Goal: Task Accomplishment & Management: Manage account settings

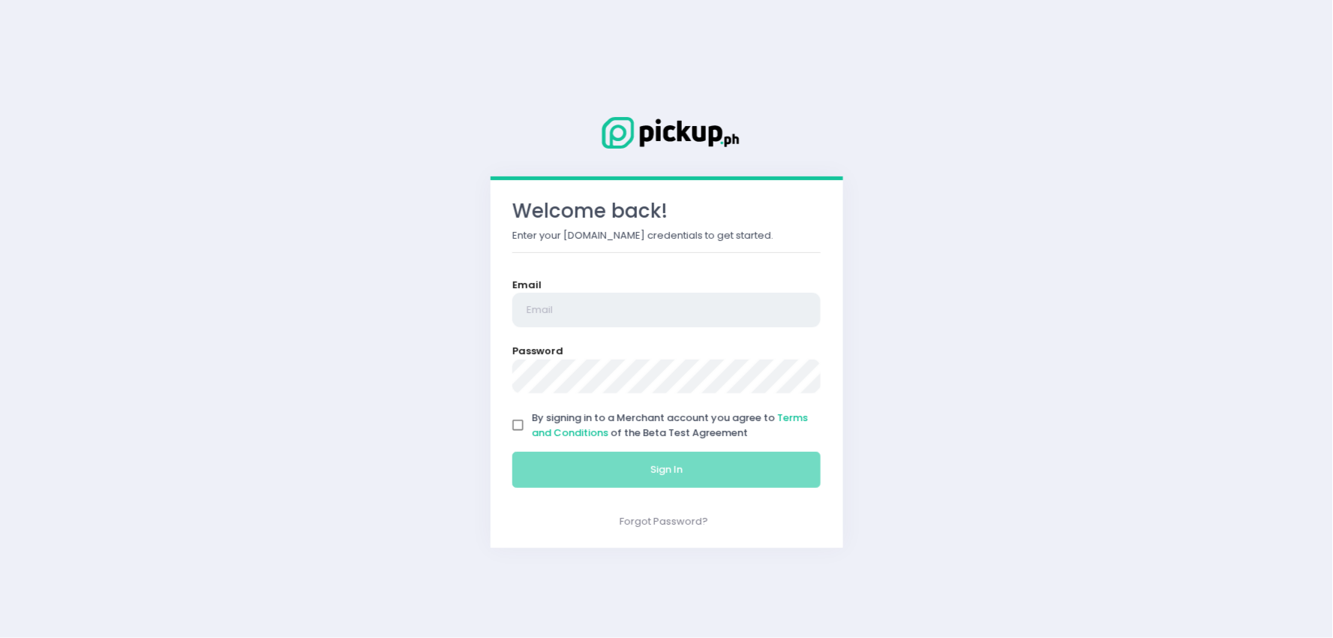
type input "[EMAIL_ADDRESS][DOMAIN_NAME]"
click at [521, 416] on input "By signing in to a Merchant account you agree to Terms and Conditions of the Be…" at bounding box center [518, 425] width 29 height 29
checkbox input "true"
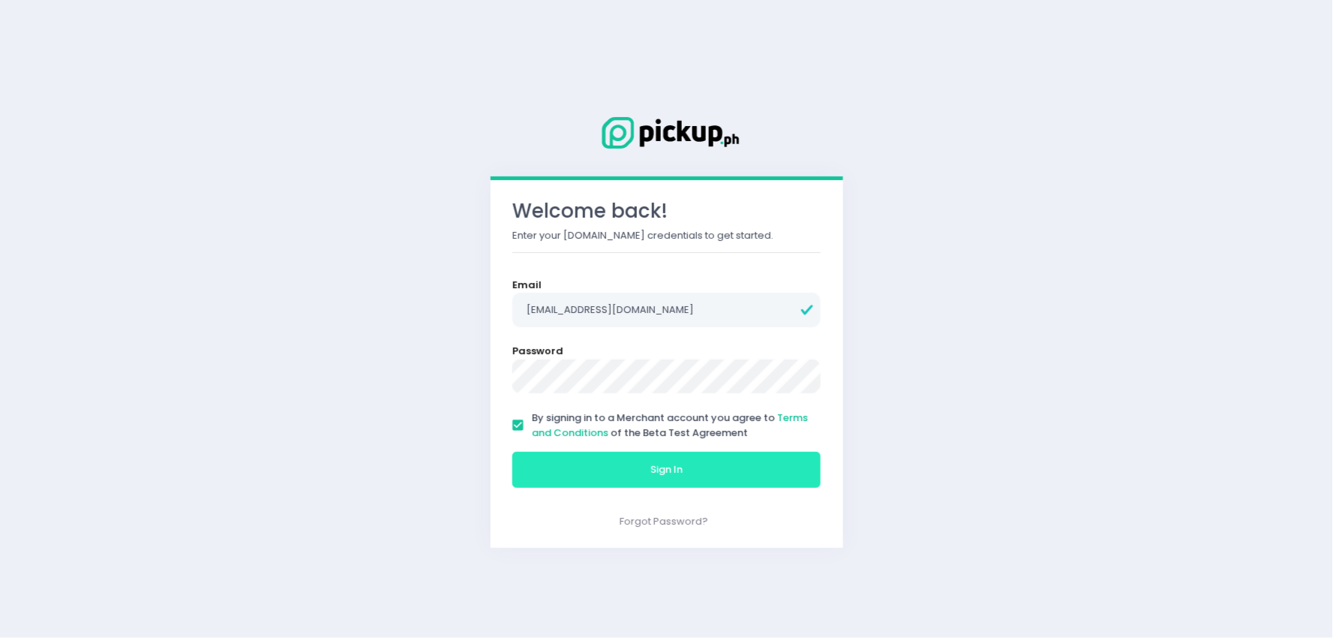
click at [581, 476] on button "Sign In" at bounding box center [666, 470] width 309 height 36
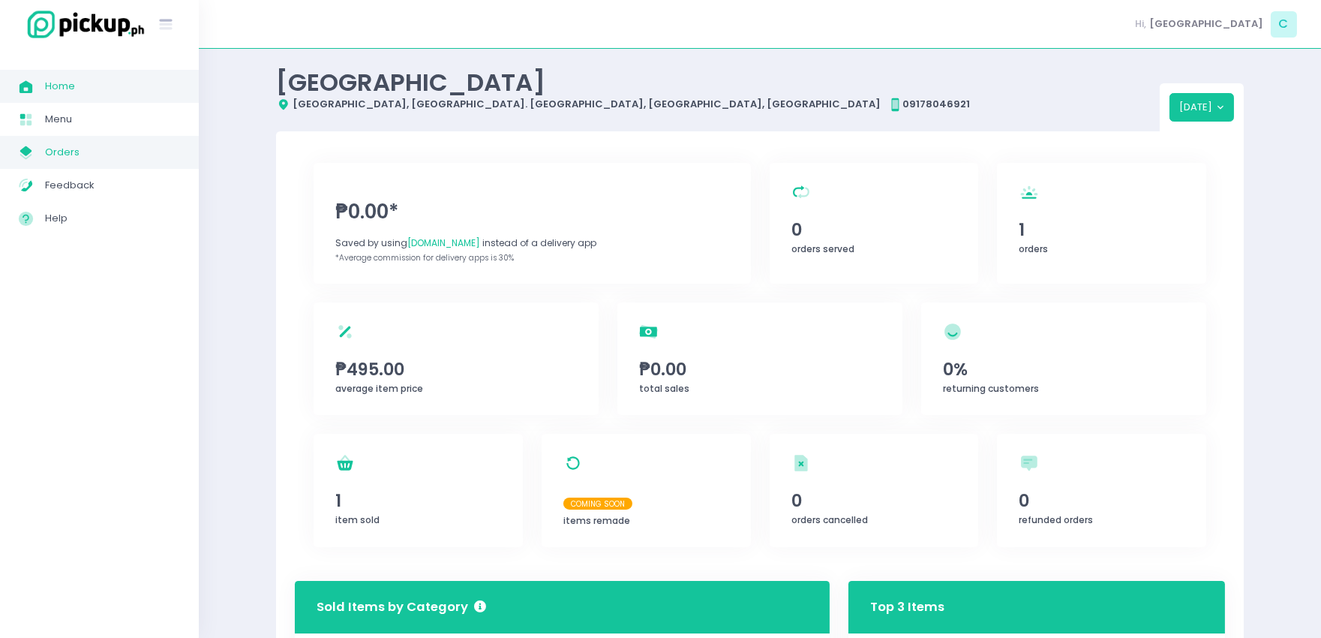
click at [83, 143] on span "Orders" at bounding box center [112, 153] width 135 height 20
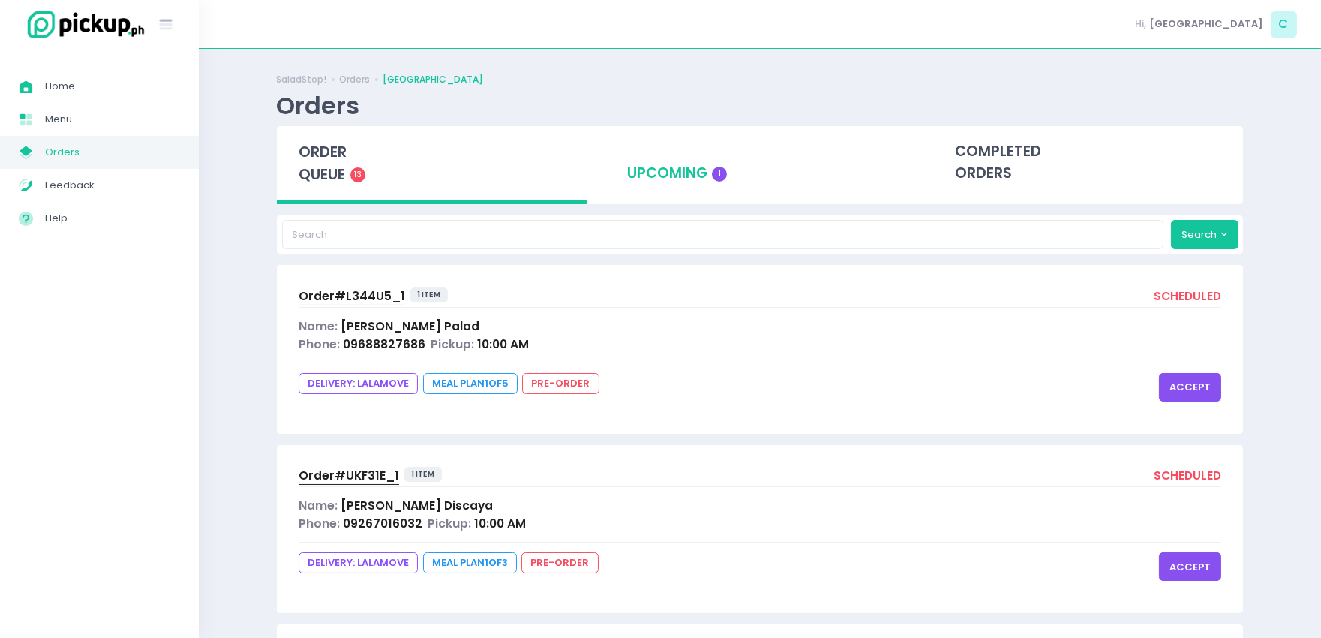
click at [671, 176] on div "upcoming 1" at bounding box center [760, 163] width 310 height 74
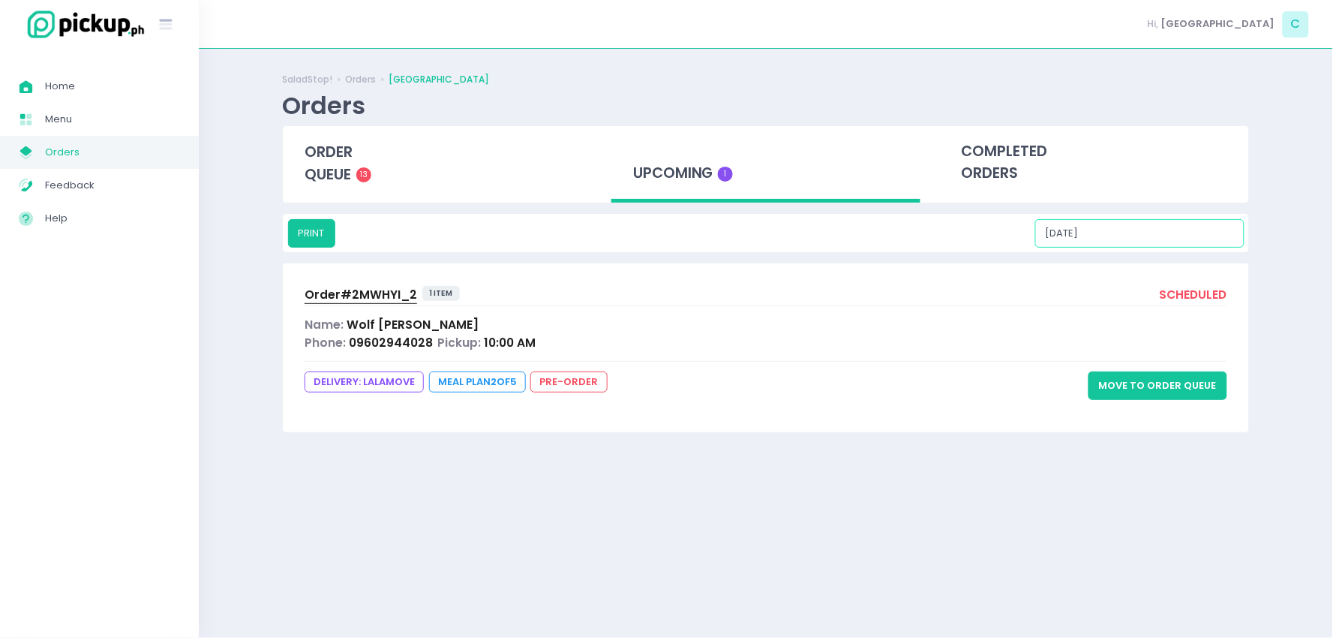
click at [1134, 236] on input "[DATE]" at bounding box center [1139, 233] width 209 height 29
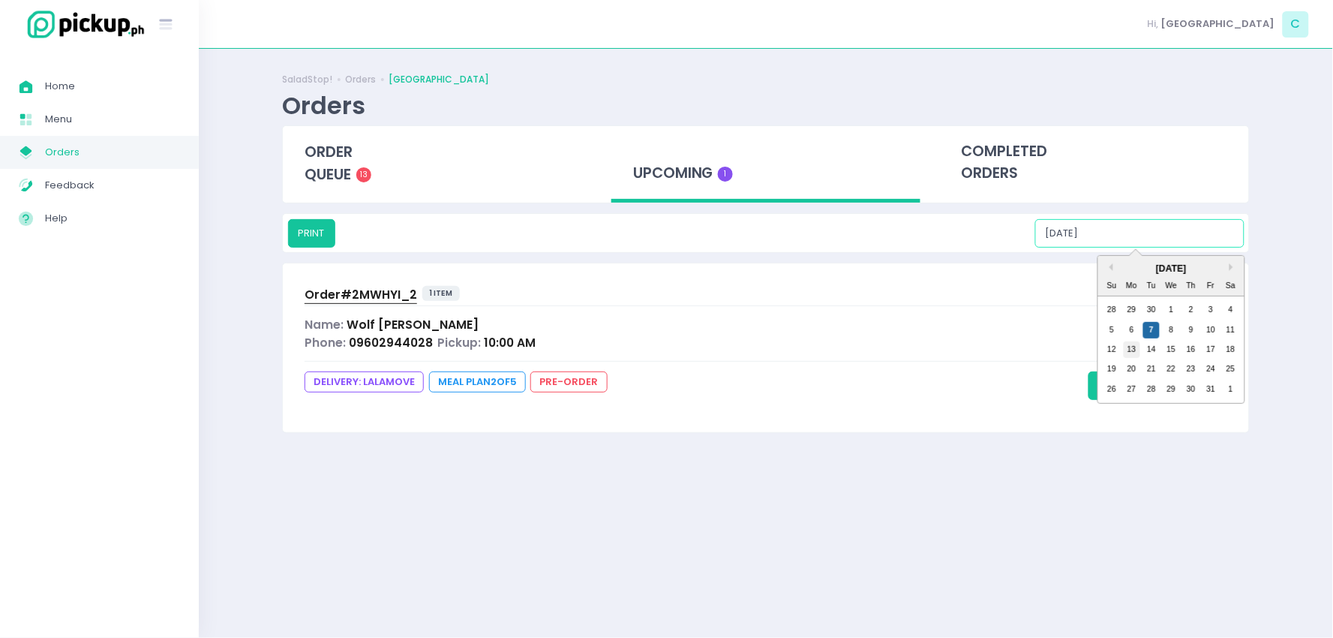
click at [1135, 346] on div "13" at bounding box center [1132, 349] width 17 height 17
type input "[DATE]"
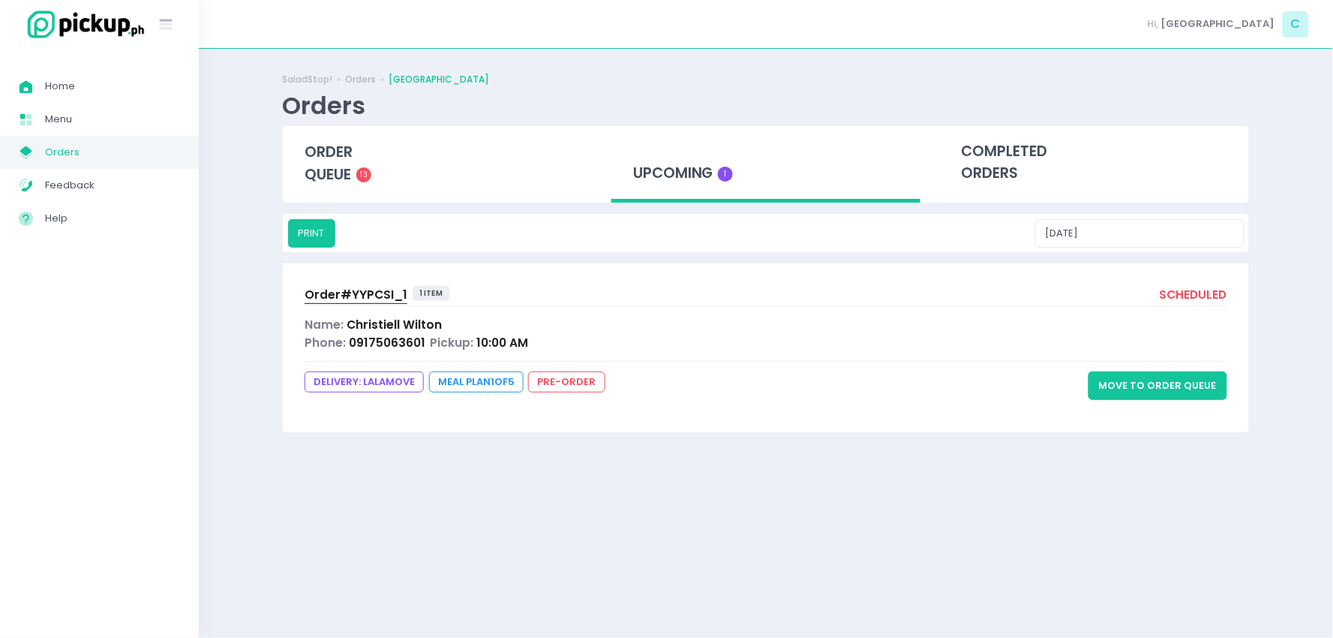
click at [702, 324] on div "Name: [PERSON_NAME]" at bounding box center [766, 324] width 923 height 17
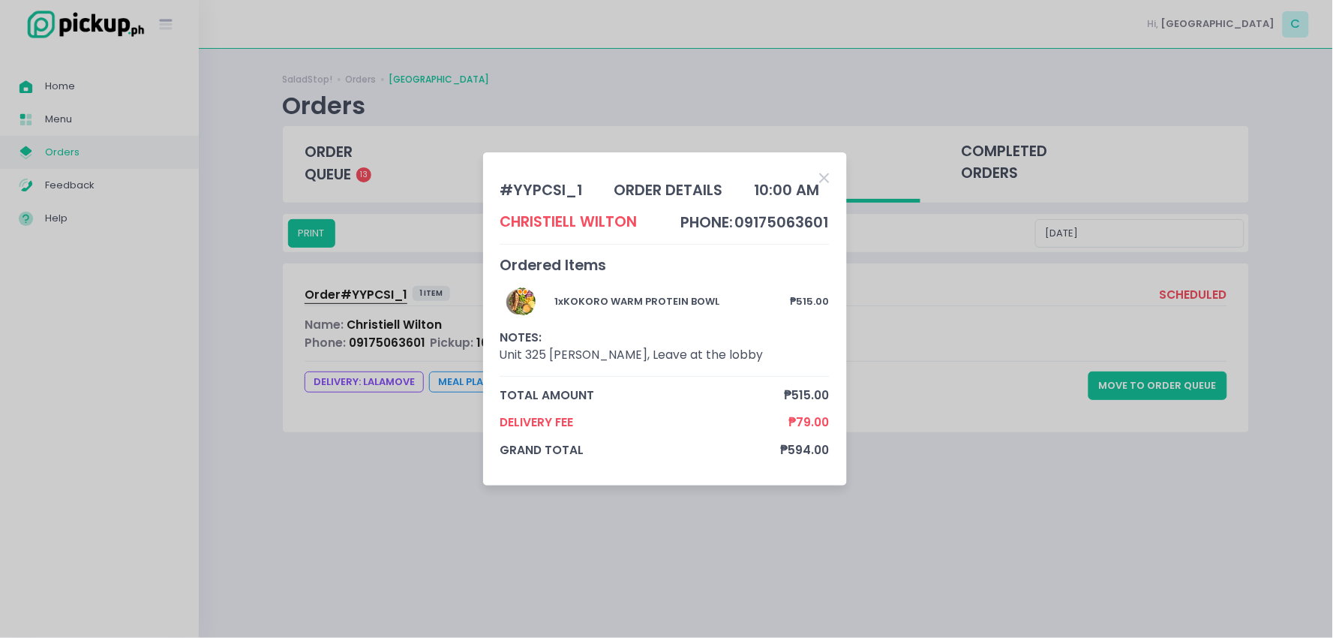
click at [828, 177] on icon "Close" at bounding box center [825, 178] width 10 height 14
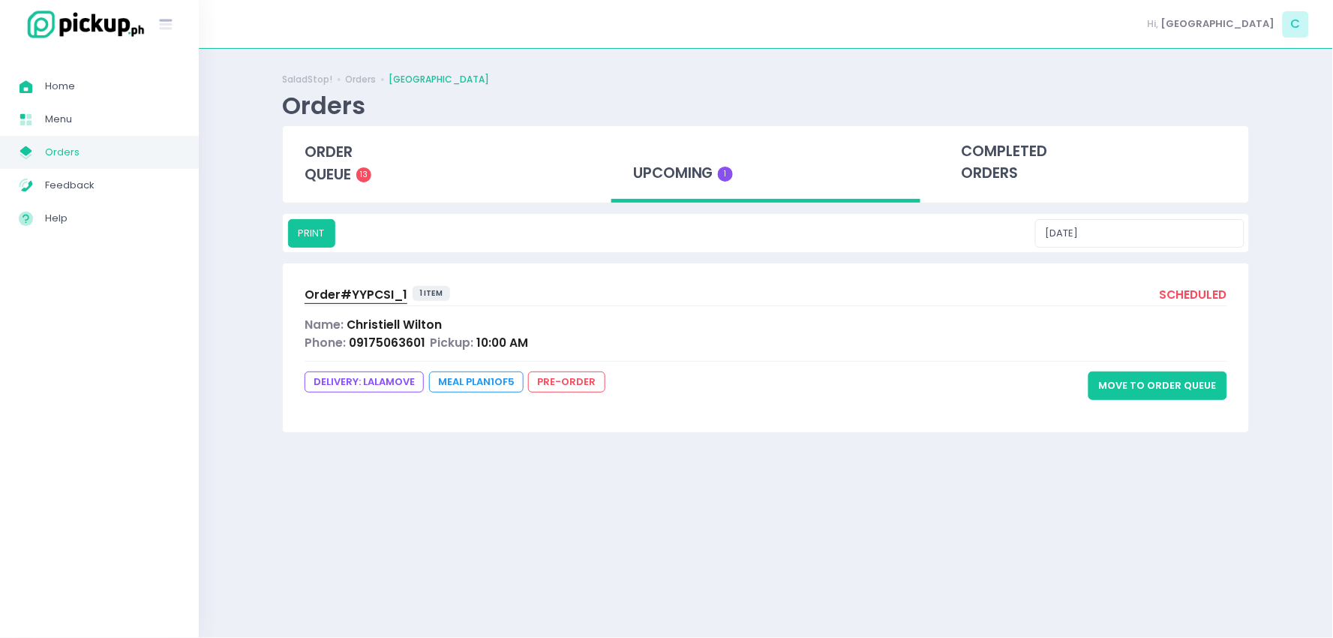
click at [360, 293] on span "Order# YYPCSI_1" at bounding box center [356, 295] width 103 height 16
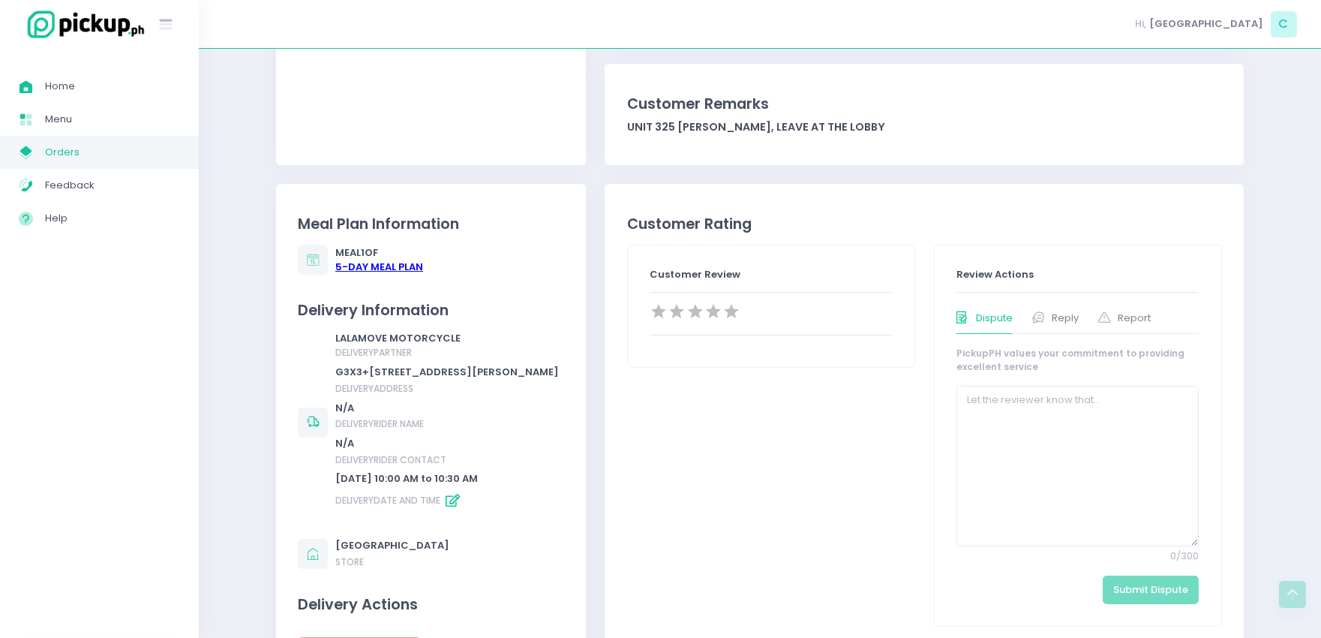
scroll to position [441, 0]
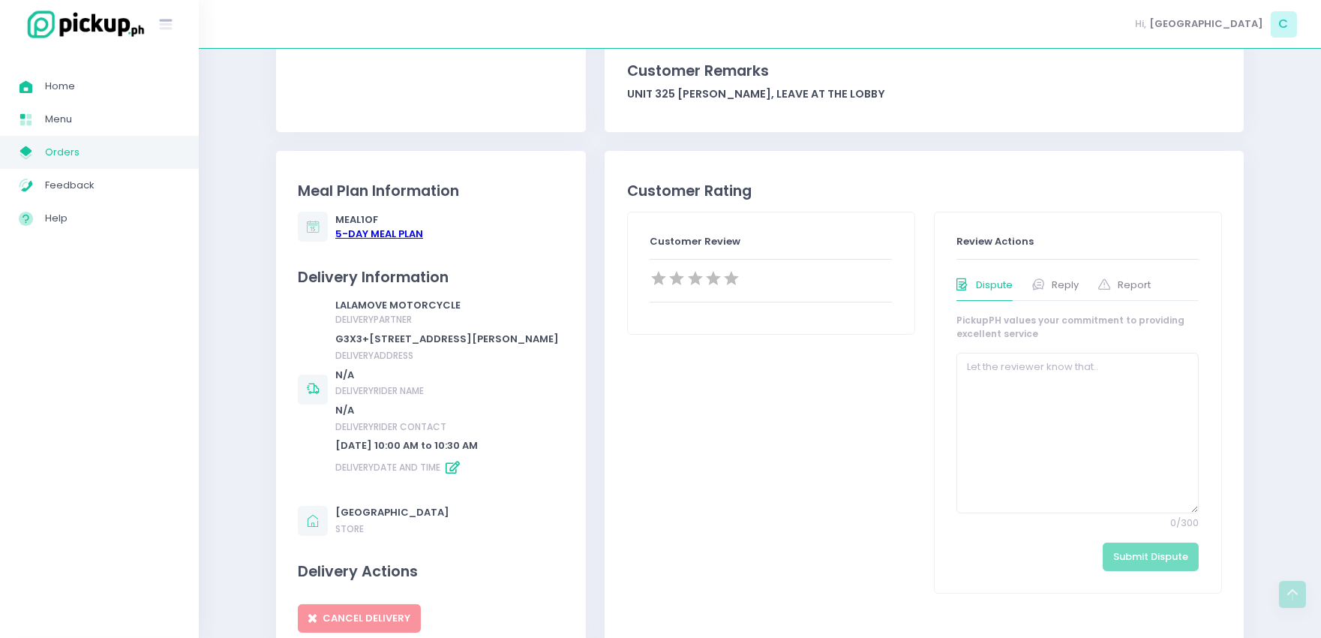
click at [389, 230] on div "5 -Day Meal Plan" at bounding box center [379, 234] width 88 height 15
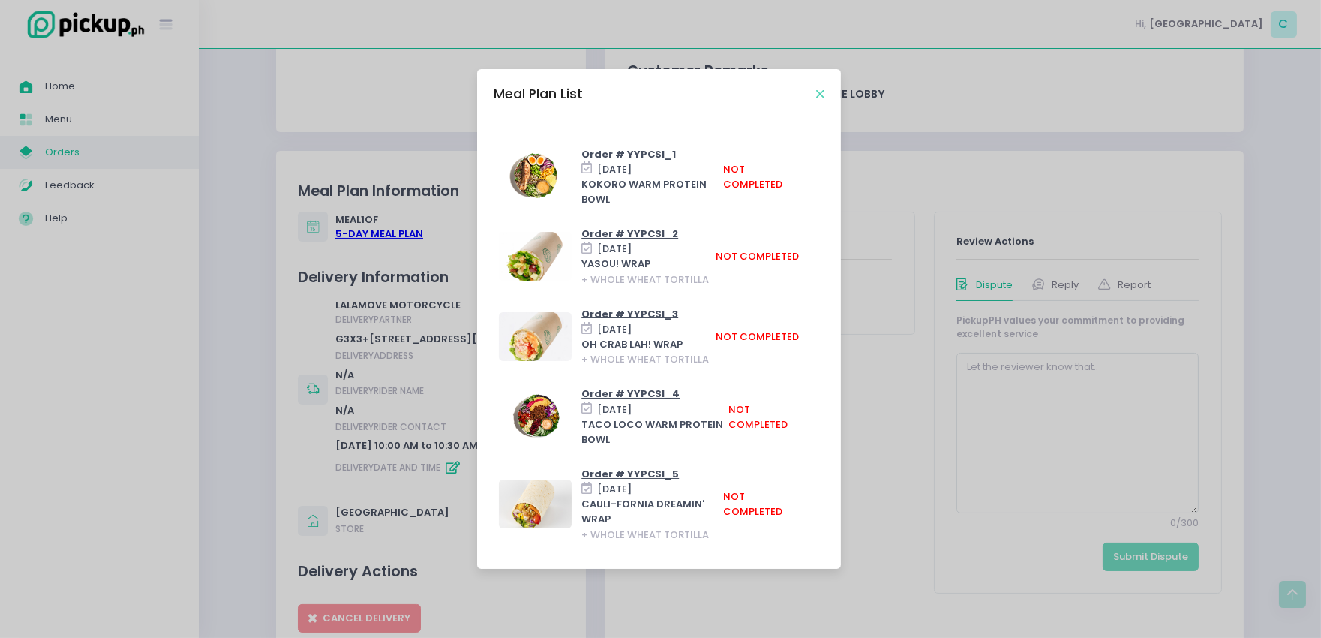
click at [821, 96] on icon "Close" at bounding box center [820, 94] width 8 height 11
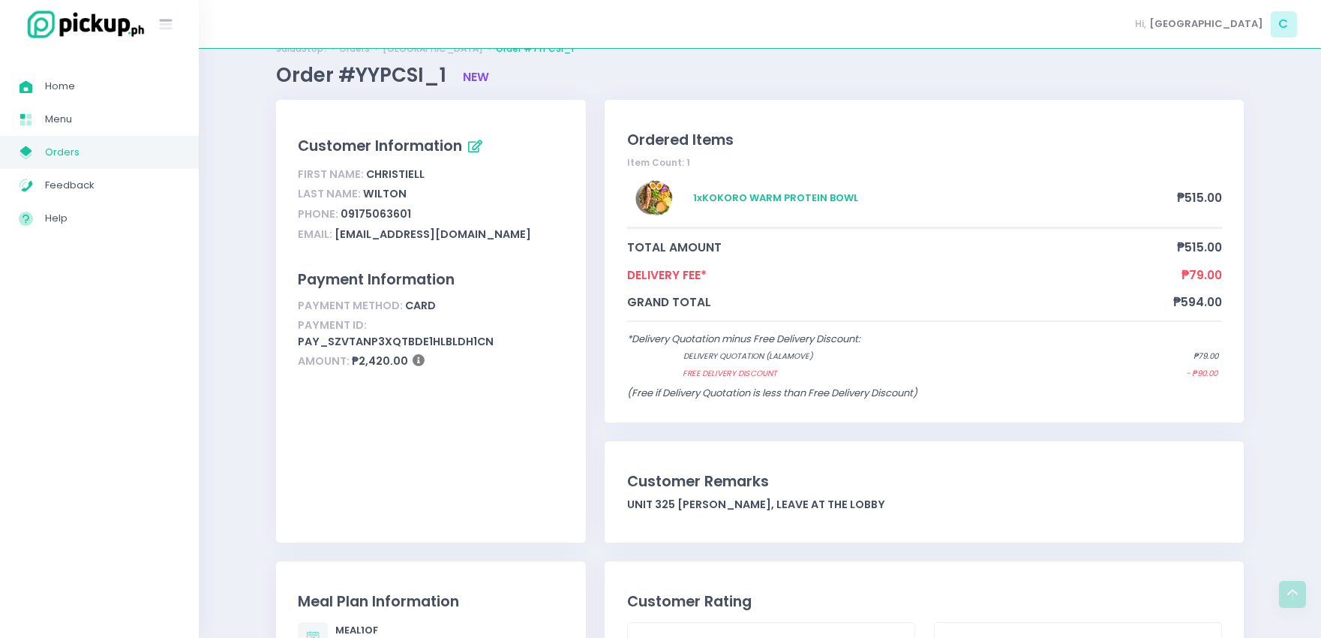
scroll to position [0, 0]
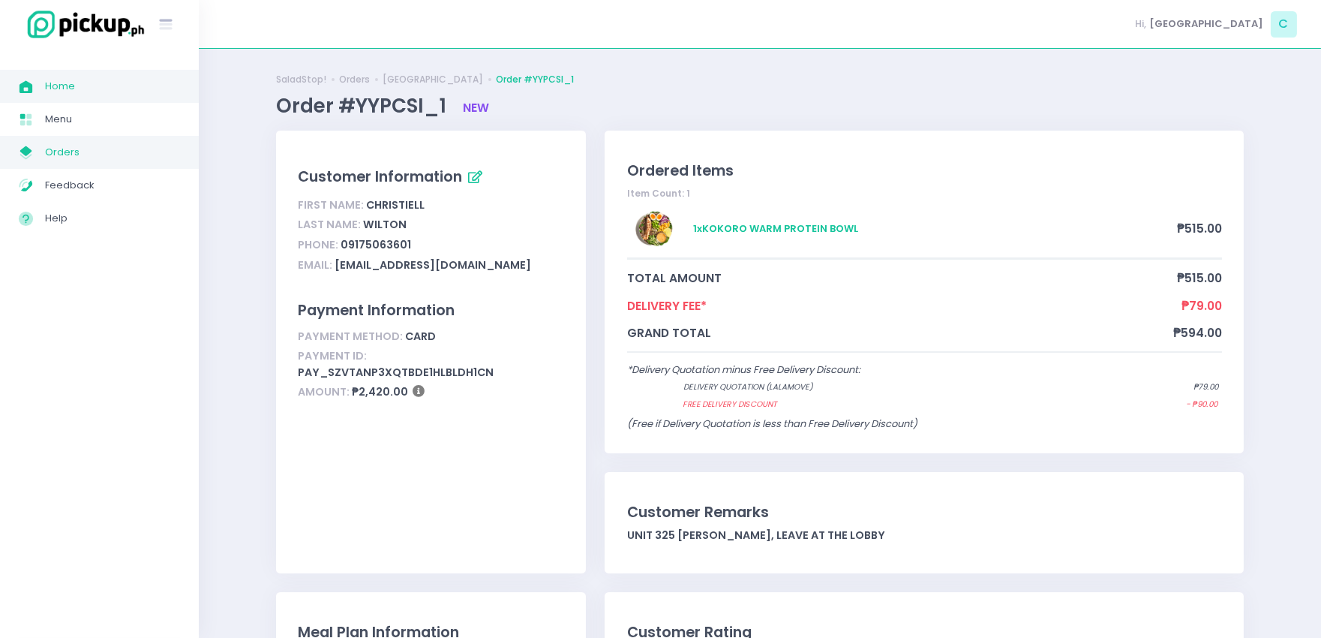
click at [71, 98] on link "Home Created with Sketch. Home" at bounding box center [99, 86] width 199 height 33
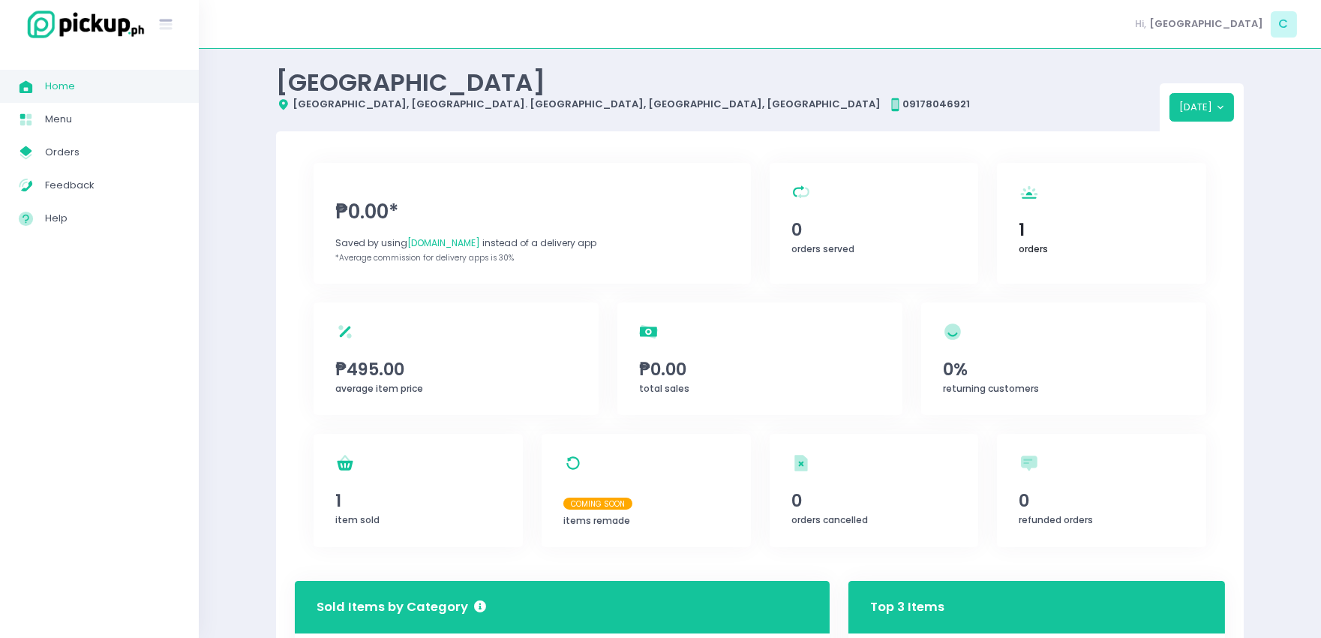
click at [1017, 244] on div "orders Created with Sketch. 1 orders" at bounding box center [1101, 223] width 209 height 121
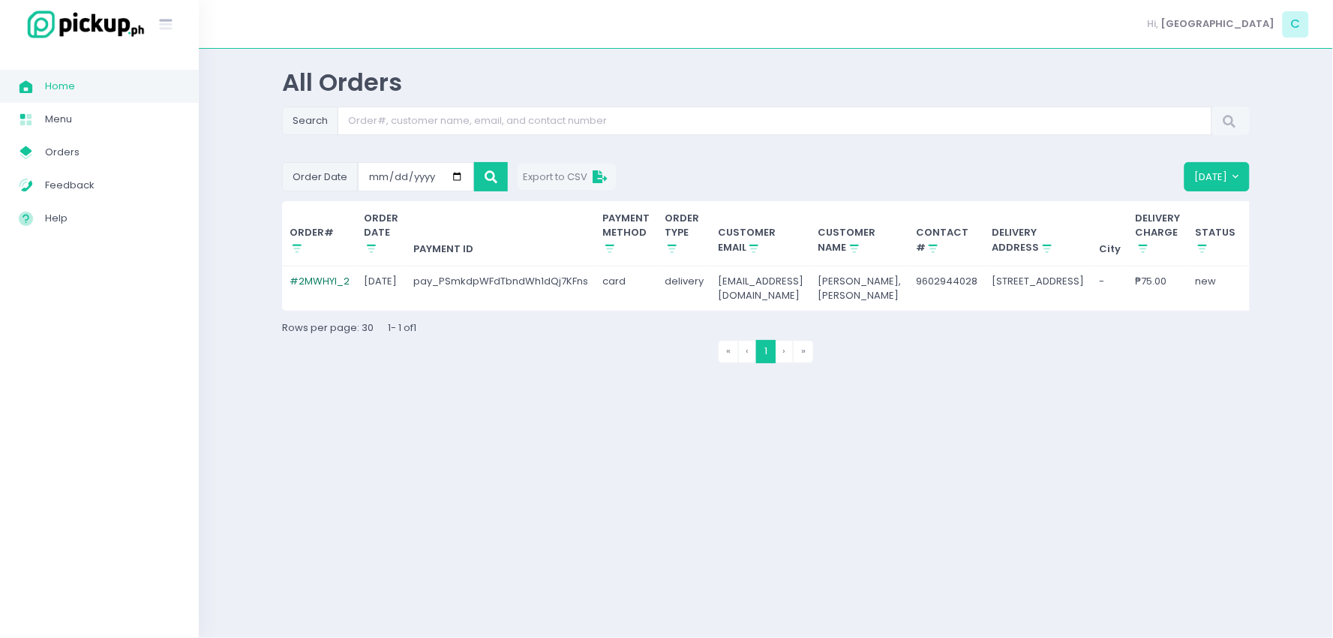
click at [315, 280] on link "# 2MWHYI_2" at bounding box center [320, 281] width 60 height 14
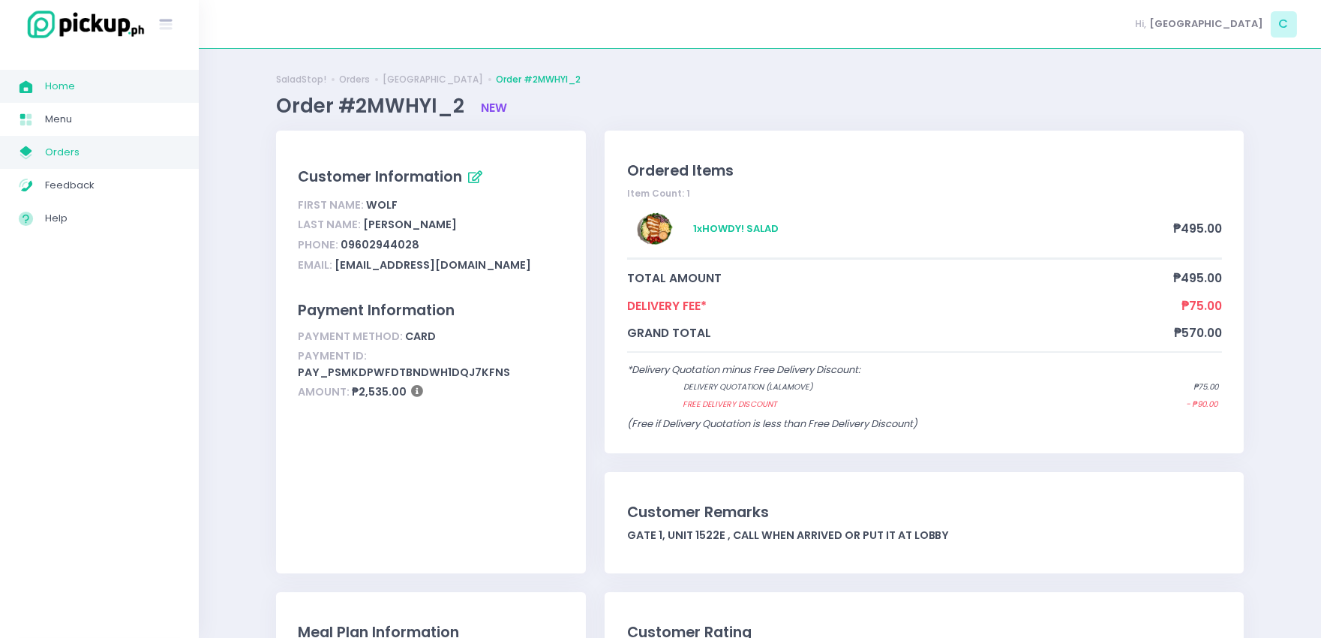
click at [84, 90] on span "Home" at bounding box center [112, 87] width 135 height 20
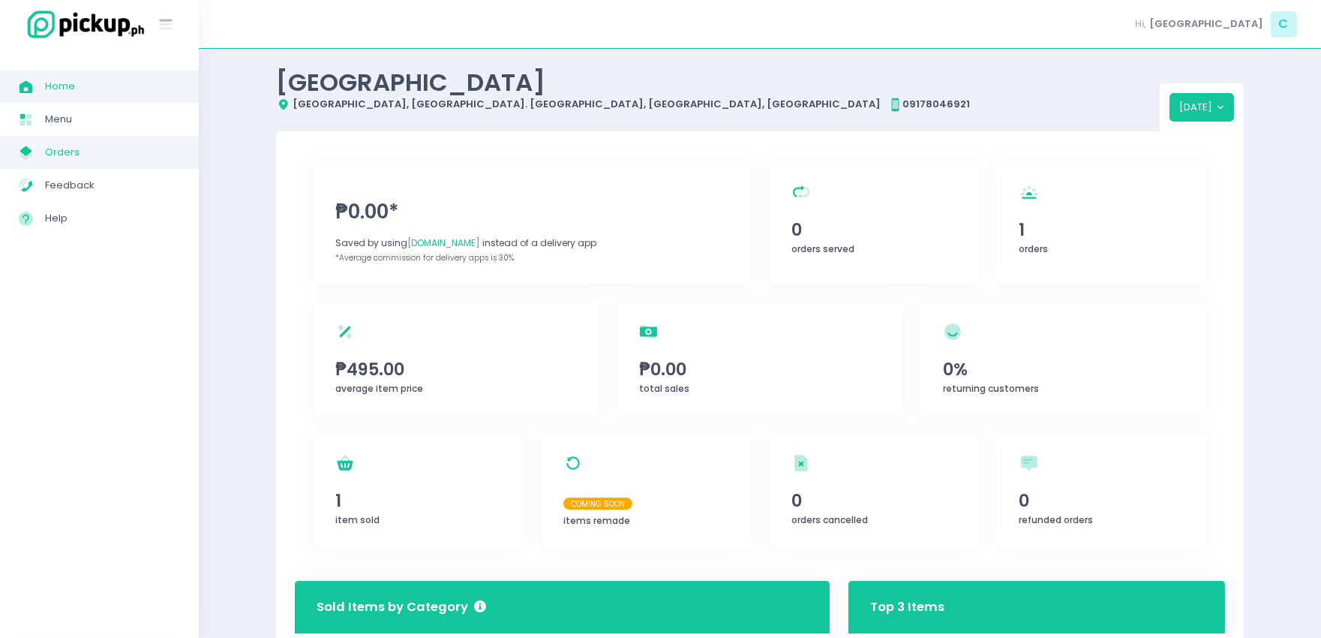
click at [65, 148] on span "Orders" at bounding box center [112, 153] width 135 height 20
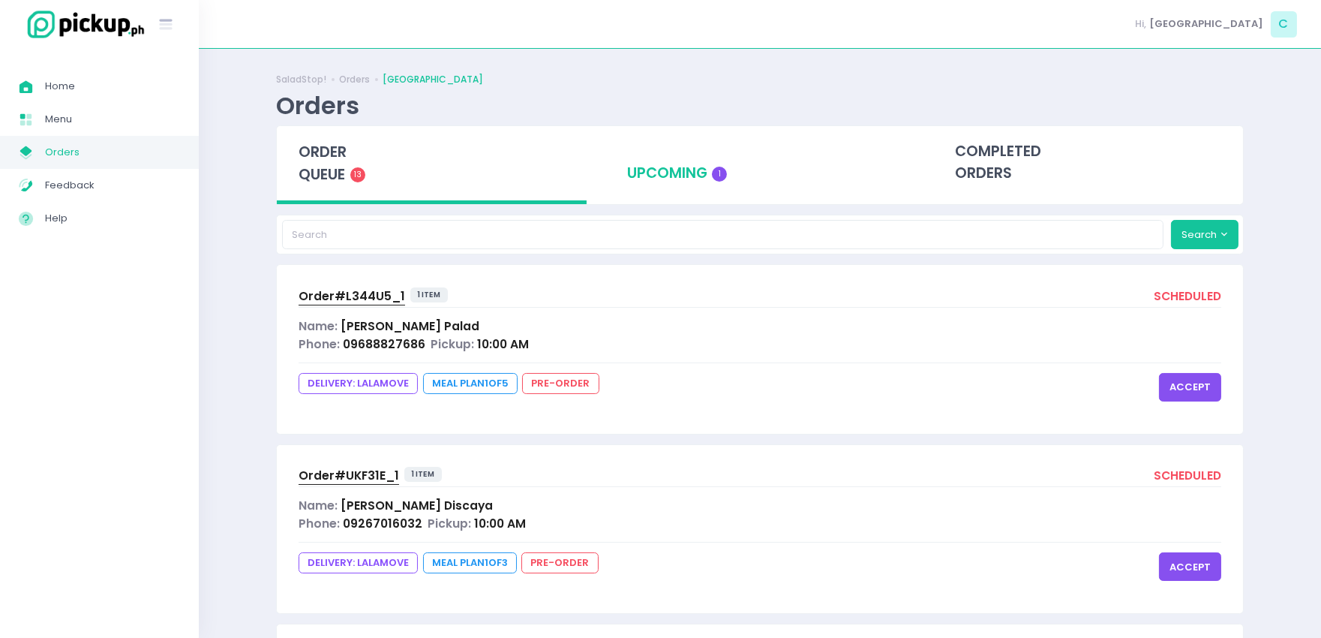
click at [670, 175] on div "upcoming 1" at bounding box center [760, 163] width 310 height 74
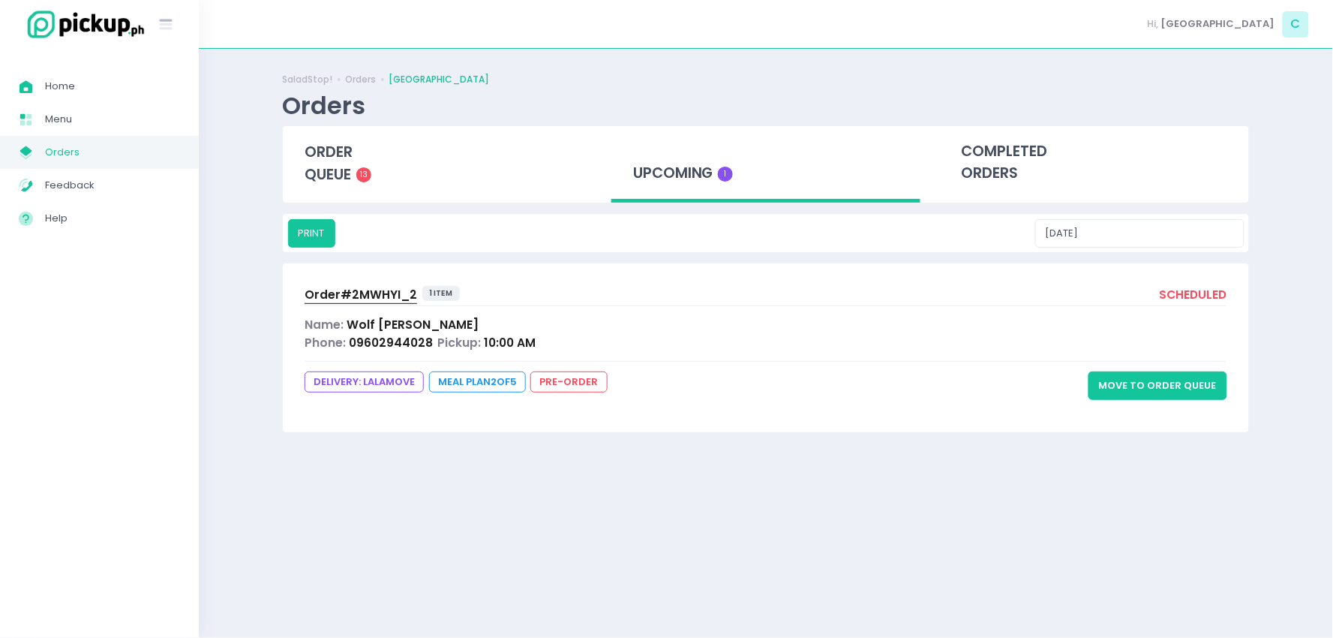
click at [1179, 392] on button "Move to Order Queue" at bounding box center [1158, 385] width 139 height 29
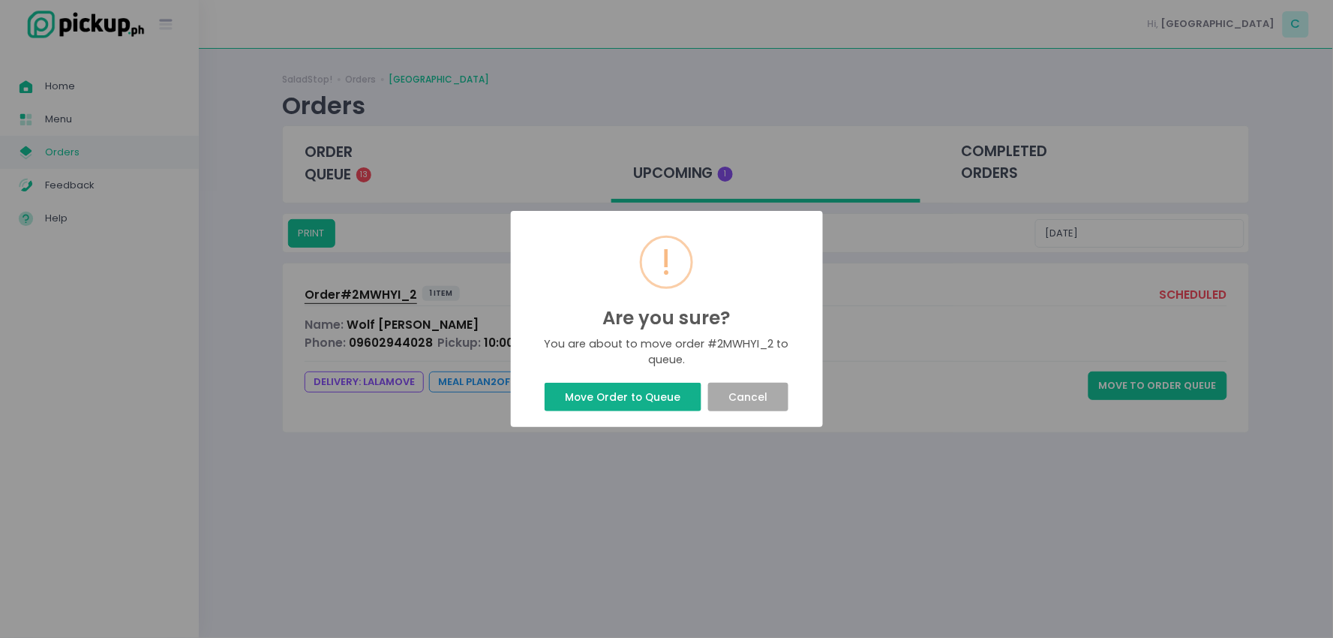
click at [683, 403] on button "Move Order to Queue" at bounding box center [623, 397] width 157 height 29
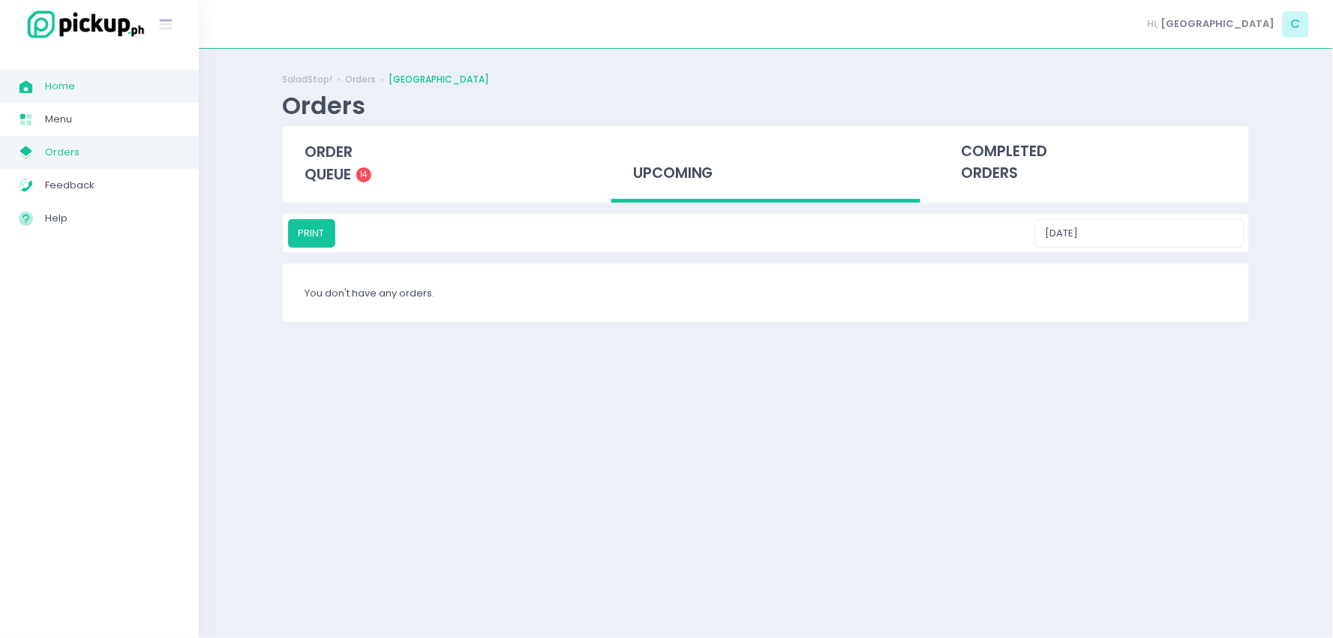
click at [92, 88] on span "Home" at bounding box center [112, 87] width 135 height 20
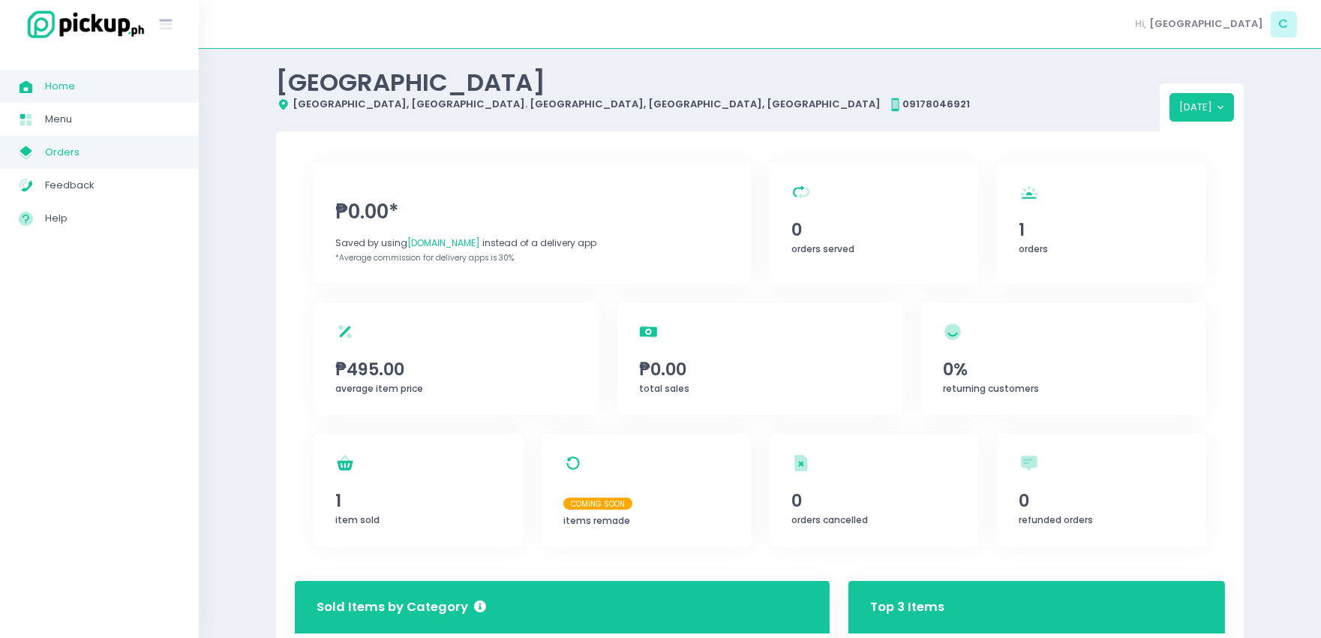
click at [87, 137] on link "My Store Created with Sketch. Orders" at bounding box center [99, 152] width 199 height 33
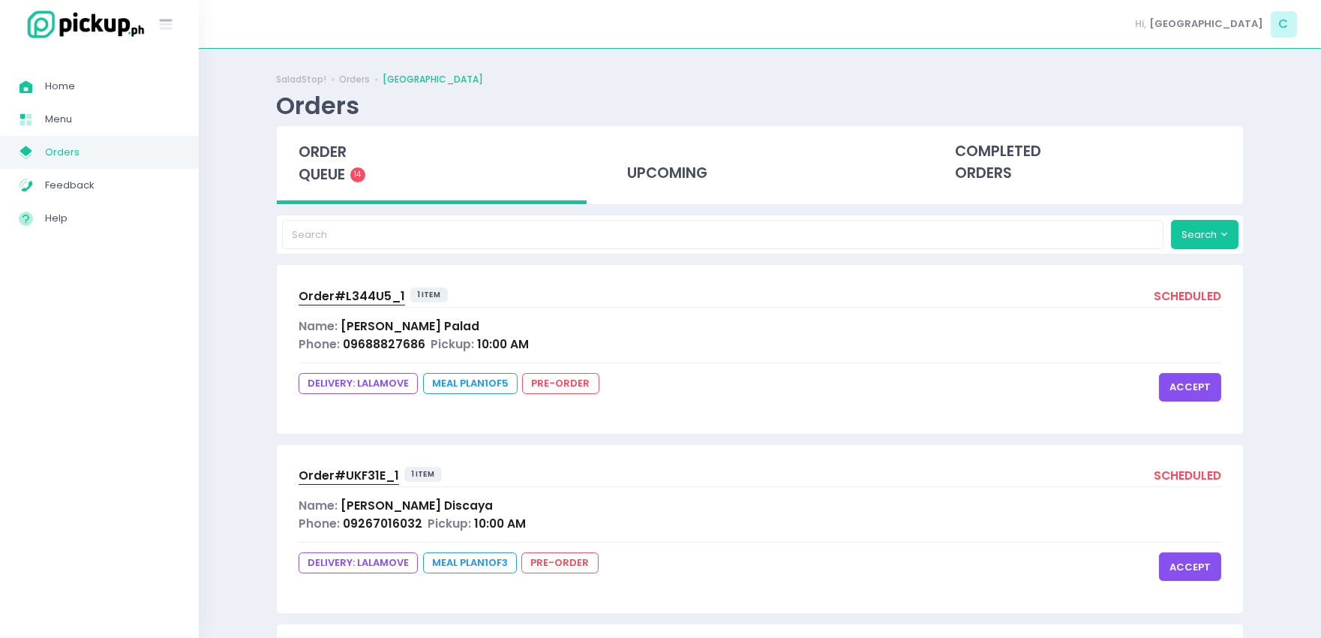
scroll to position [2164, 0]
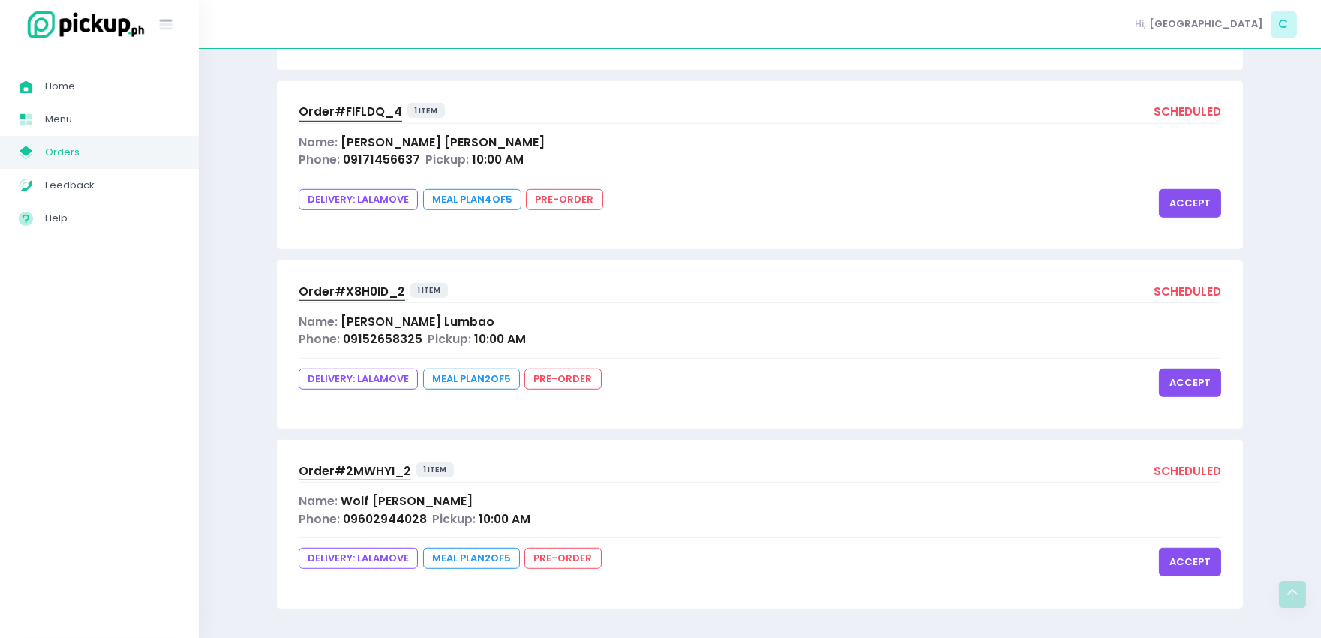
click at [897, 534] on div "Order# 2MWHYI_2 1 item scheduled Name: [PERSON_NAME] Phone: 09602944028 Pickup:…" at bounding box center [760, 524] width 966 height 168
click at [1185, 559] on button "accept" at bounding box center [1190, 562] width 62 height 29
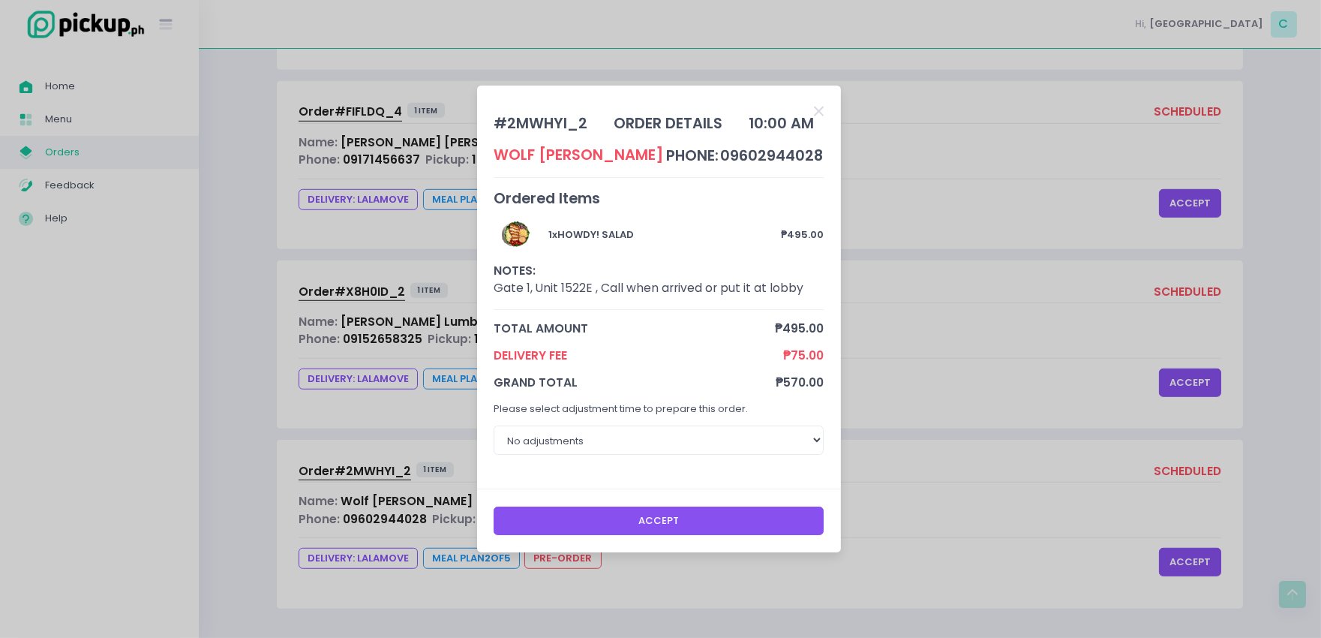
click at [710, 518] on button "Accept" at bounding box center [659, 520] width 330 height 29
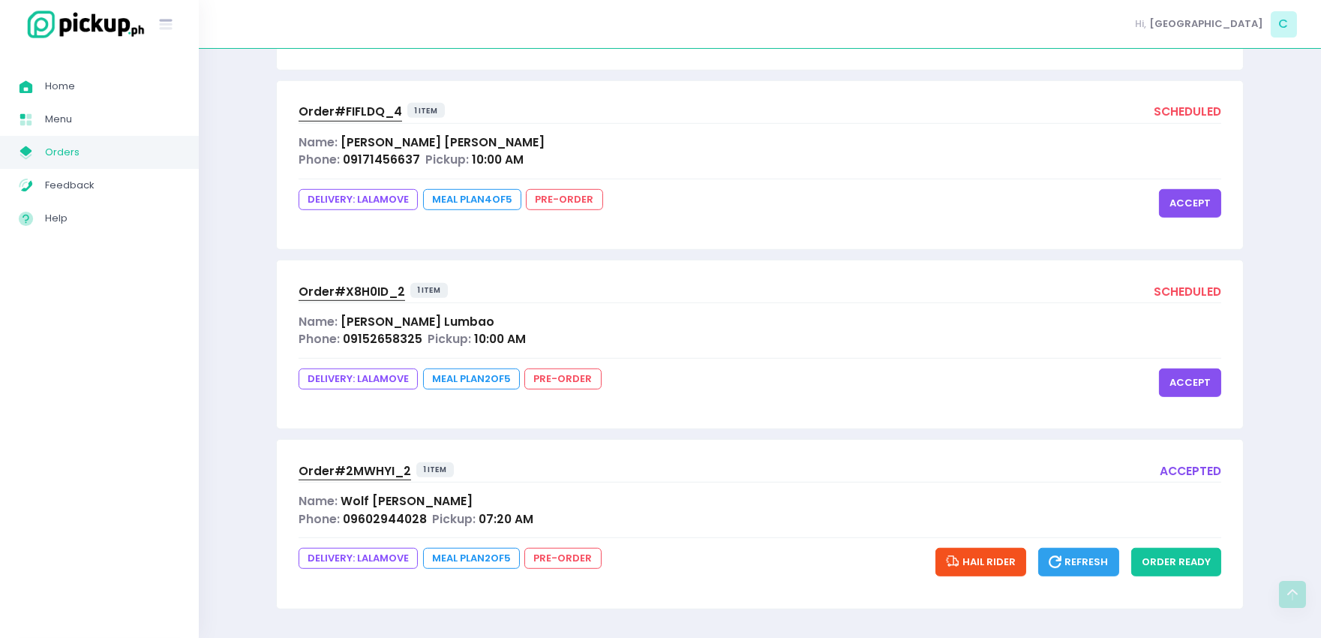
click at [426, 492] on div "Name: [PERSON_NAME]" at bounding box center [760, 500] width 923 height 17
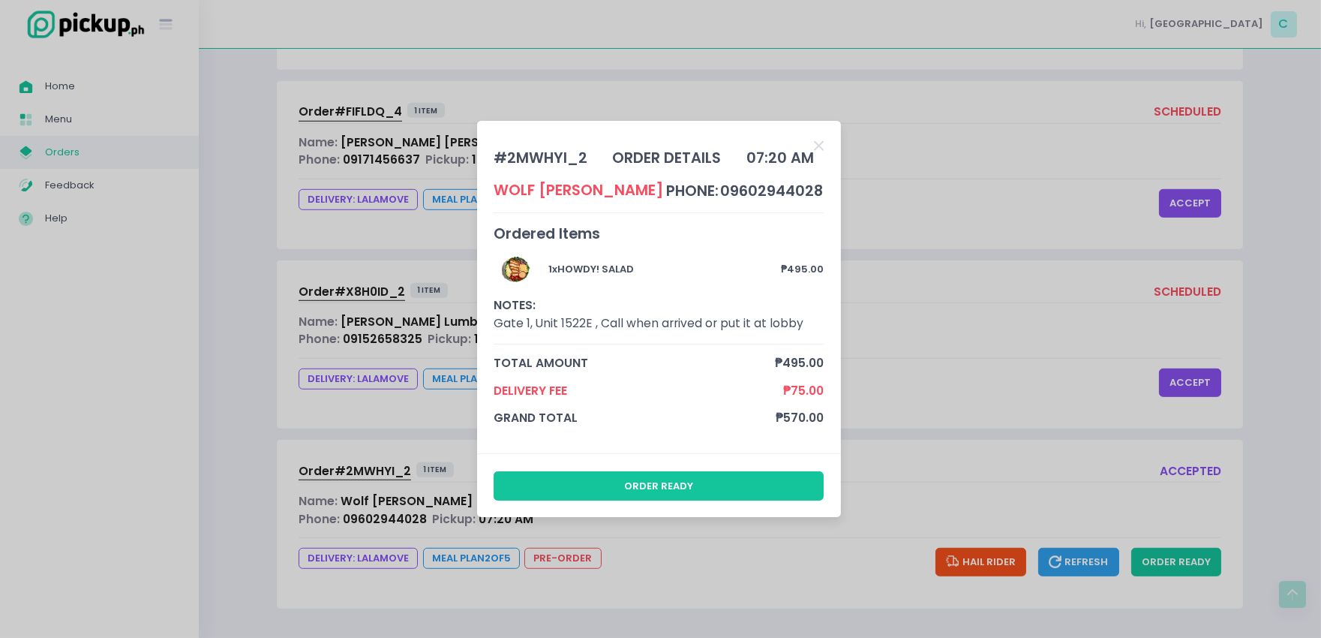
click at [826, 135] on div "# 2MWHYI_2 order details 07:20 AM [PERSON_NAME] phone: 09602944028 Ordered Item…" at bounding box center [659, 287] width 364 height 333
click at [821, 145] on icon "Close" at bounding box center [819, 146] width 10 height 14
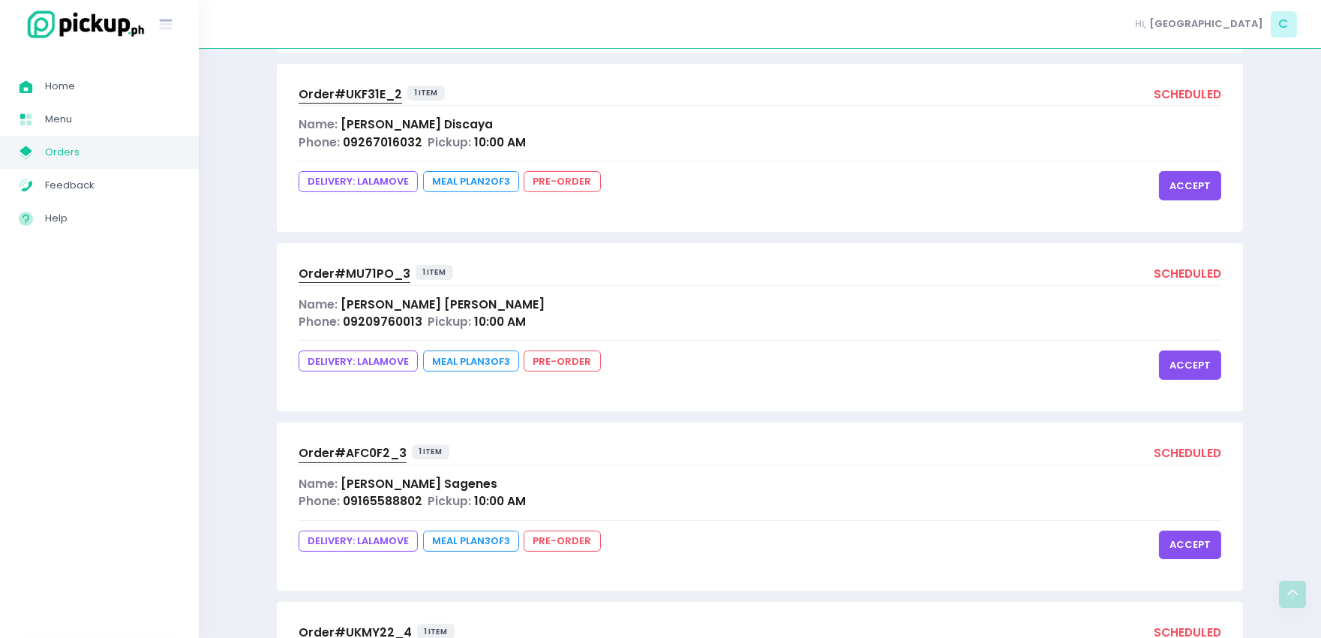
scroll to position [0, 0]
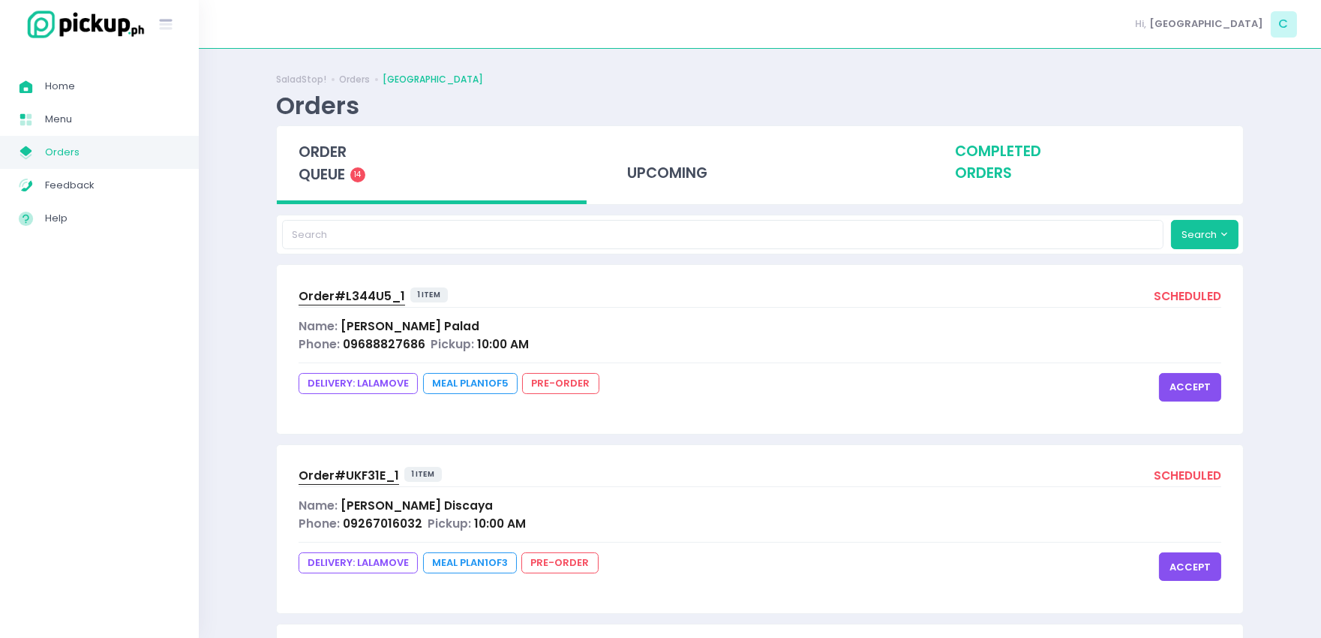
click at [1031, 166] on div "completed orders" at bounding box center [1088, 163] width 310 height 74
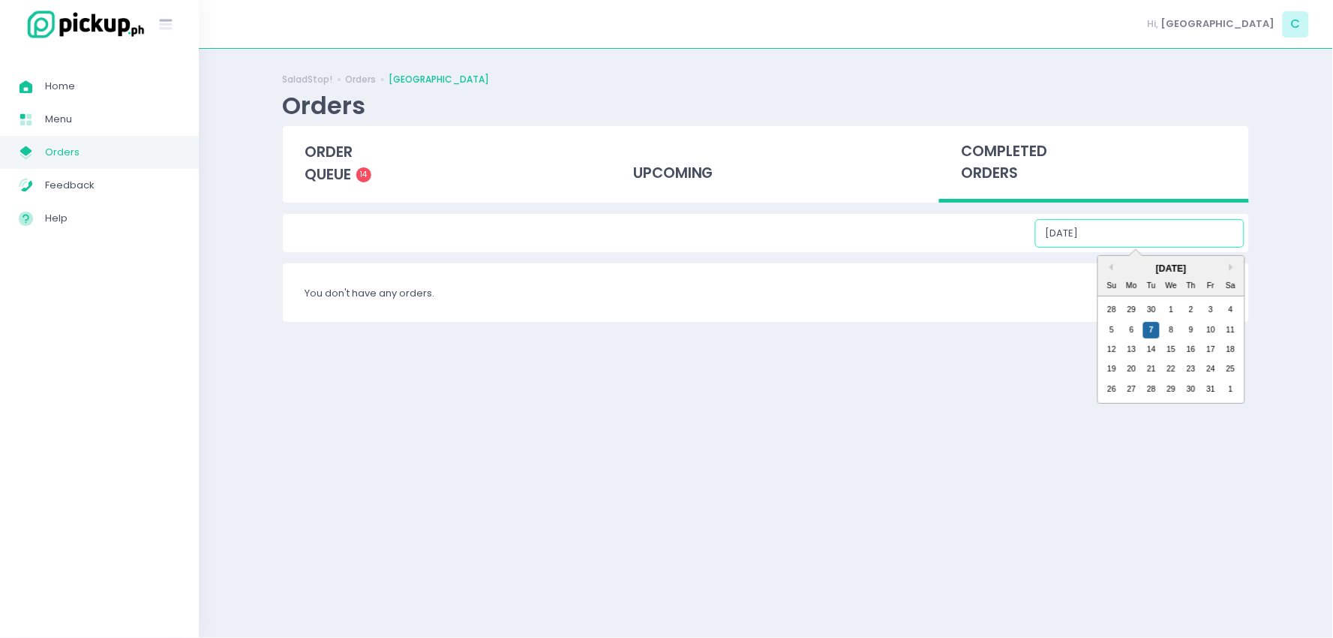
click at [1130, 229] on input "[DATE]" at bounding box center [1139, 233] width 209 height 29
click at [1131, 323] on div "6" at bounding box center [1132, 330] width 17 height 17
type input "[DATE]"
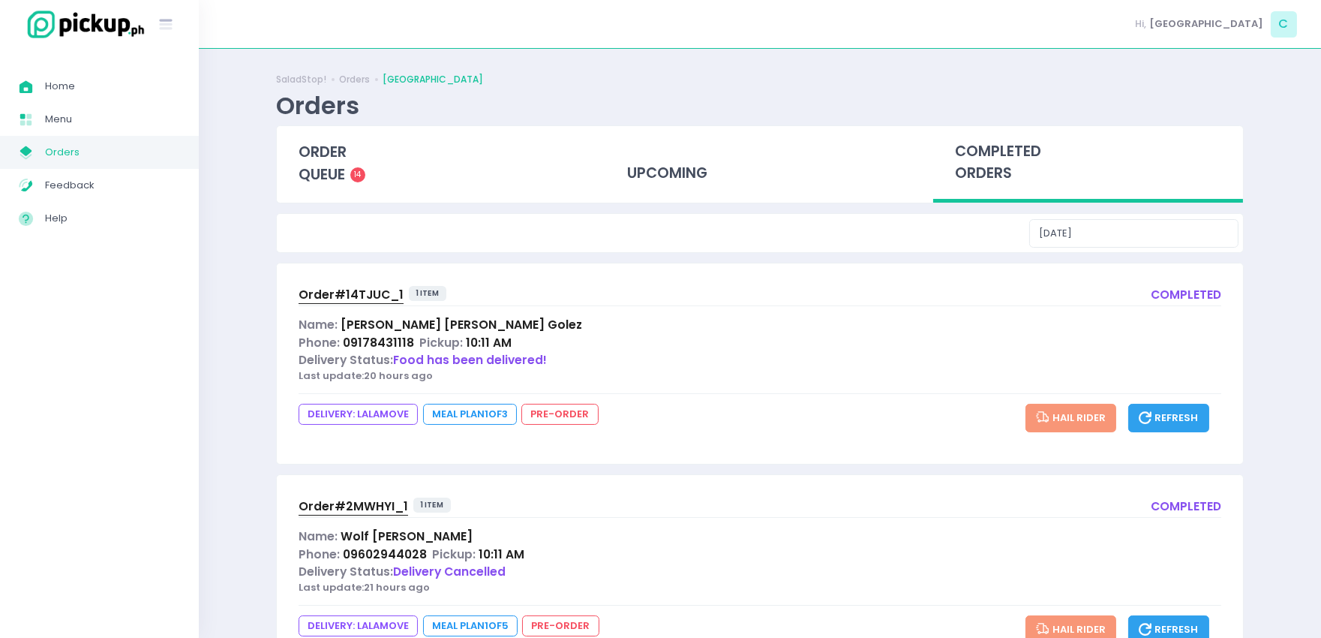
click at [368, 323] on span "[PERSON_NAME] [PERSON_NAME] [PERSON_NAME]" at bounding box center [462, 325] width 242 height 16
click at [458, 330] on span "[PERSON_NAME] [PERSON_NAME] [PERSON_NAME]" at bounding box center [462, 325] width 242 height 16
click at [359, 289] on span "Order# 14TJUC_1" at bounding box center [351, 295] width 105 height 16
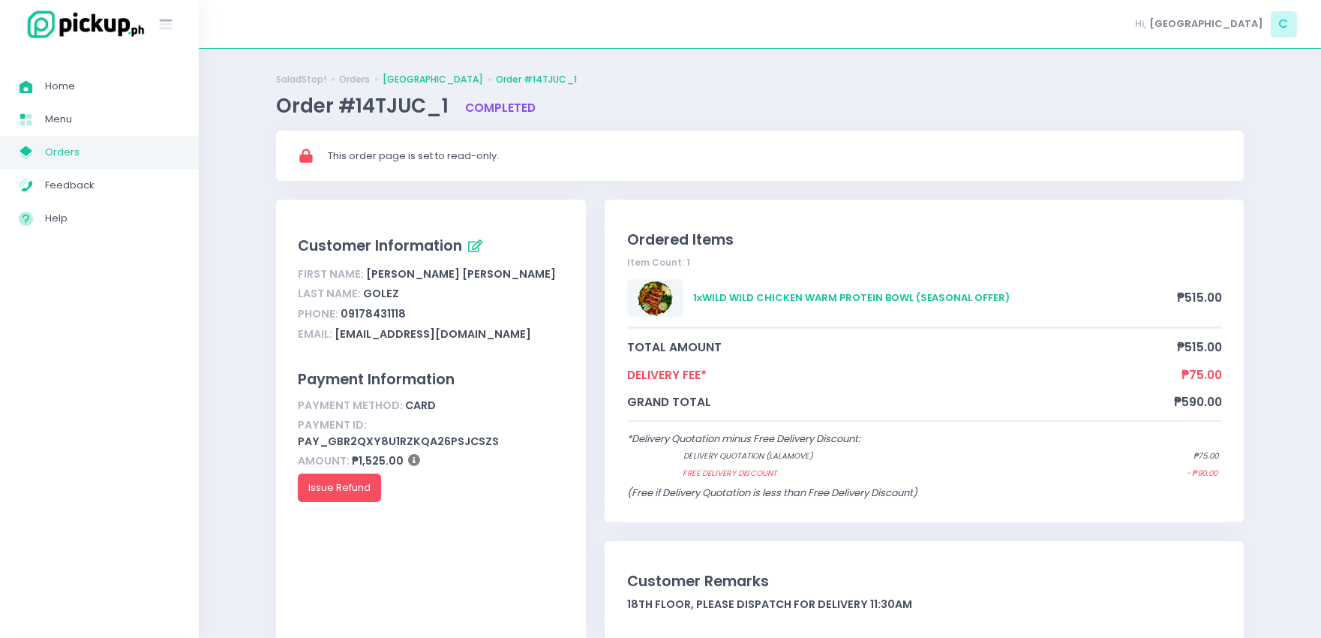
click at [422, 76] on link "[GEOGRAPHIC_DATA]" at bounding box center [433, 80] width 101 height 14
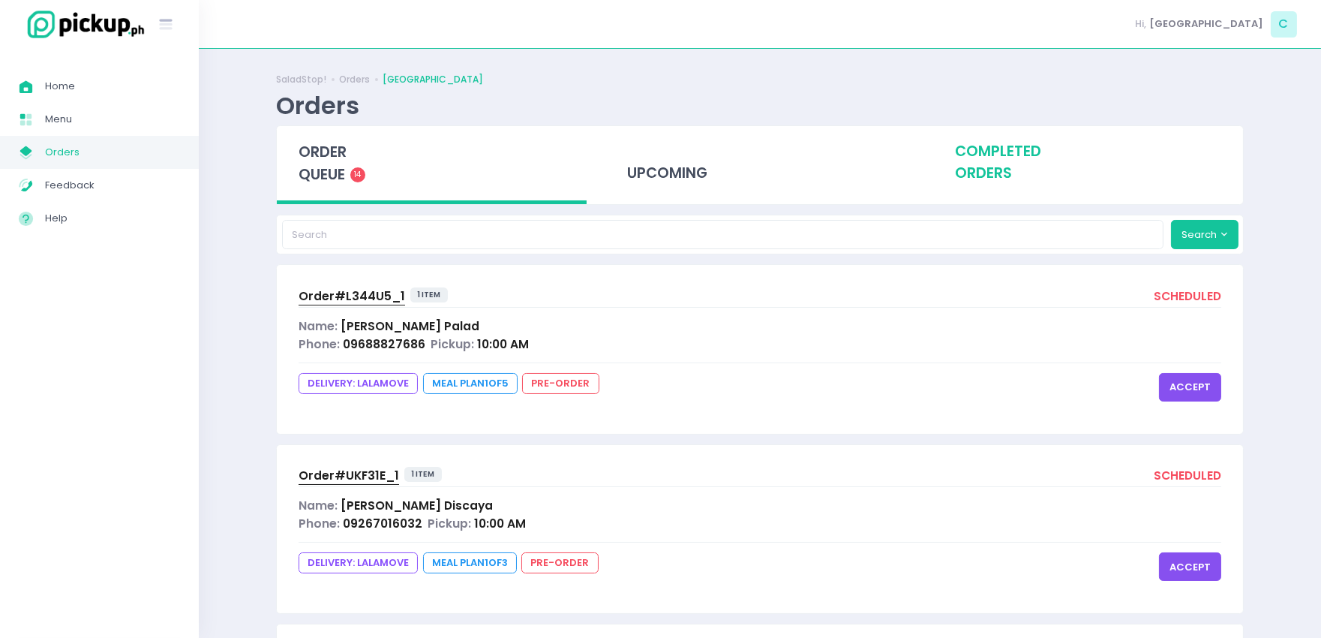
click at [1018, 161] on div "completed orders" at bounding box center [1088, 163] width 310 height 74
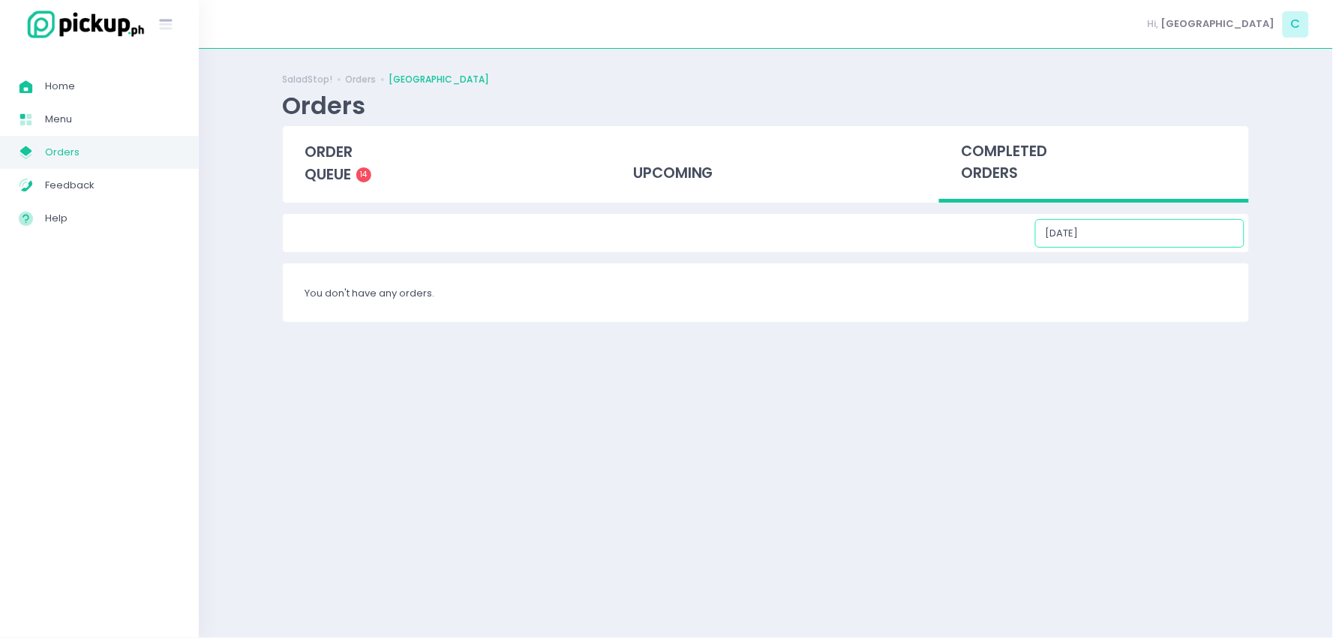
click at [1149, 226] on input "[DATE]" at bounding box center [1139, 233] width 209 height 29
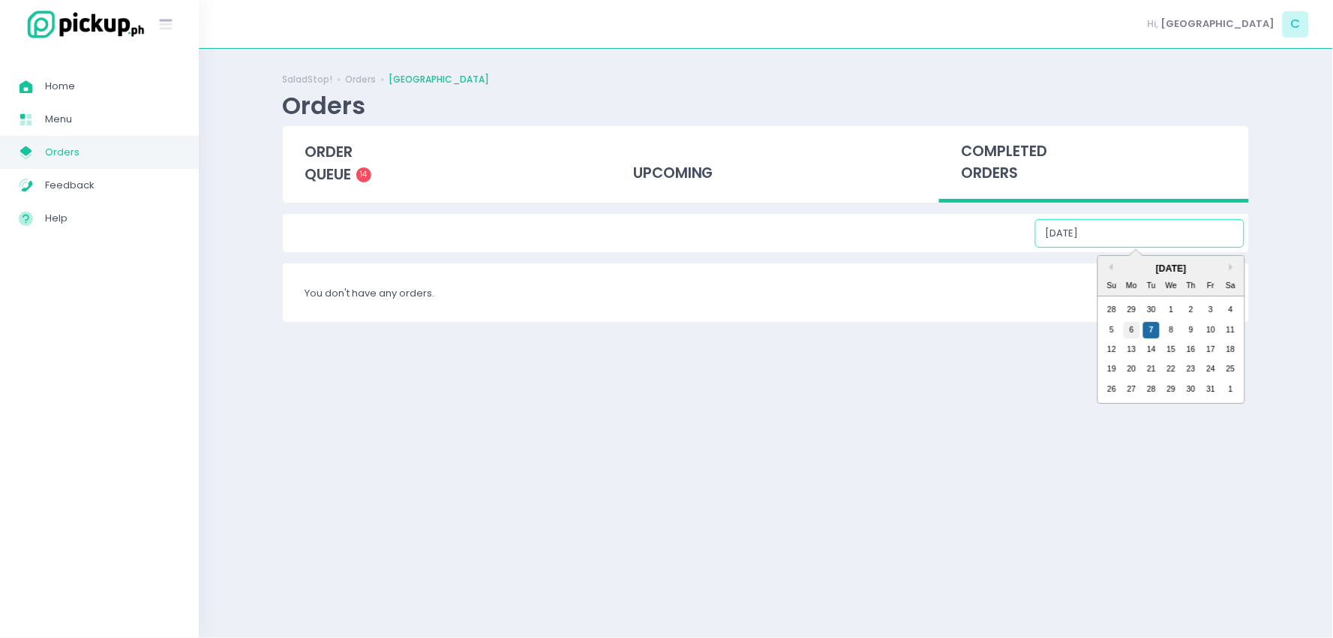
click at [1131, 328] on div "6" at bounding box center [1132, 330] width 17 height 17
type input "[DATE]"
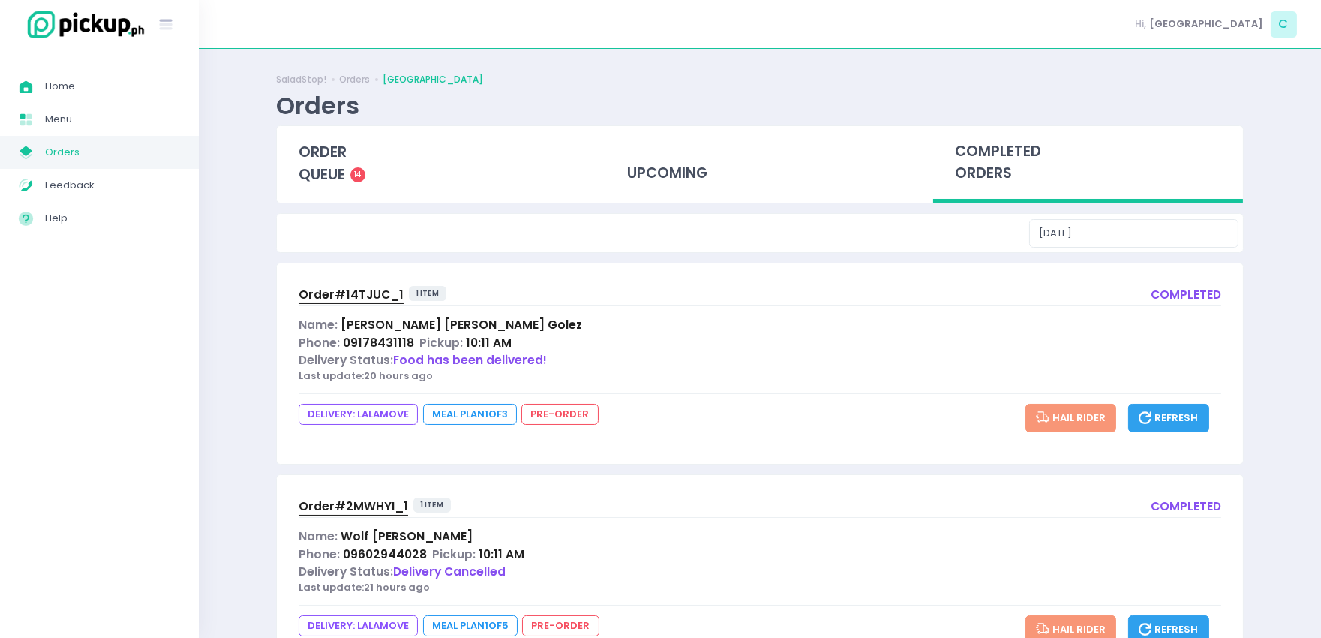
scroll to position [68, 0]
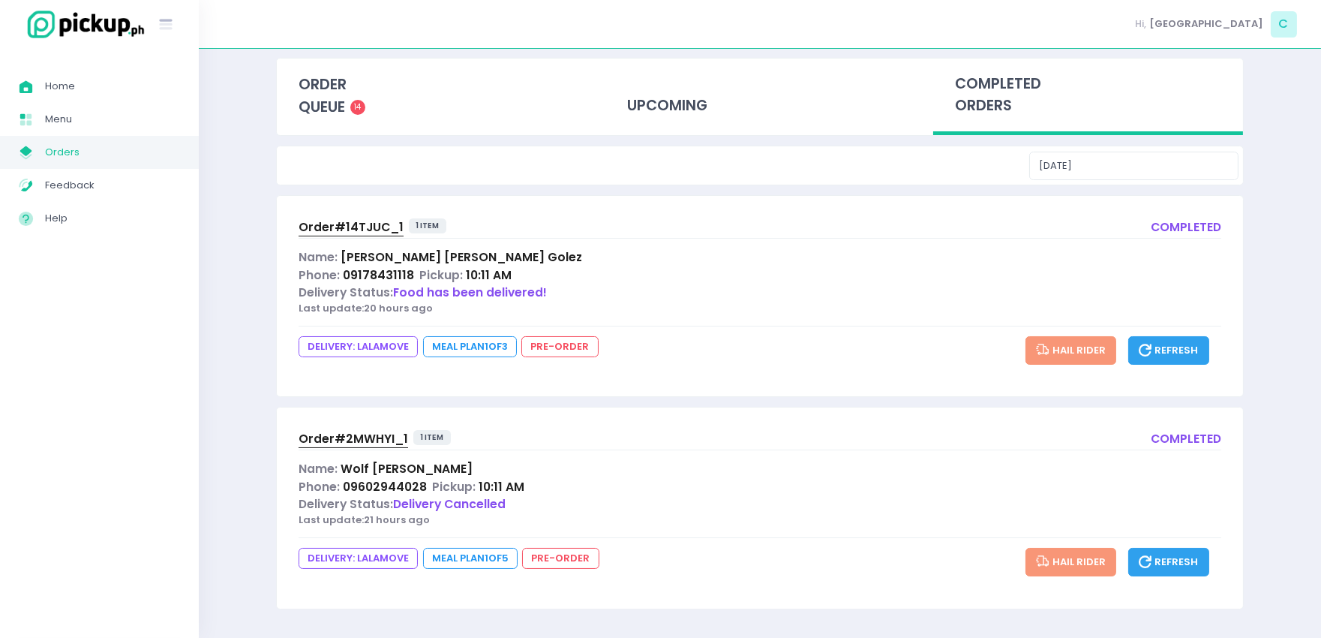
click at [365, 436] on span "Order# 2MWHYI_1" at bounding box center [354, 439] width 110 height 16
